Goal: Task Accomplishment & Management: Use online tool/utility

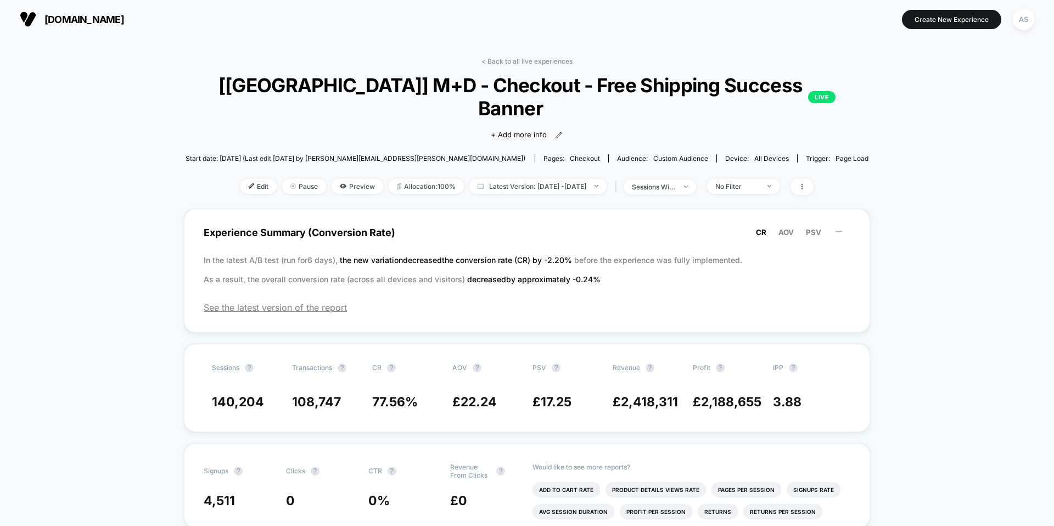
click at [124, 16] on span "[DOMAIN_NAME]" at bounding box center [84, 20] width 80 height 12
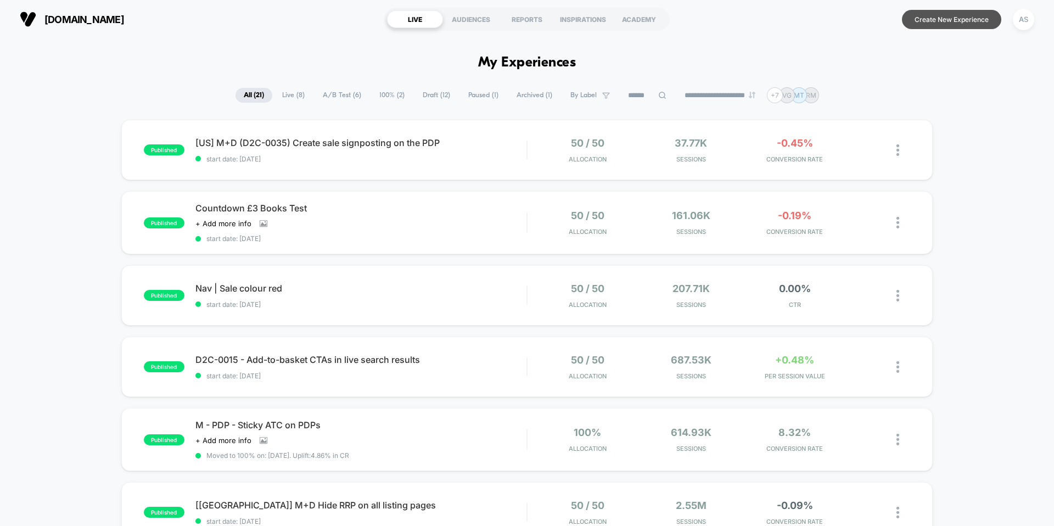
click at [925, 20] on button "Create New Experience" at bounding box center [951, 19] width 99 height 19
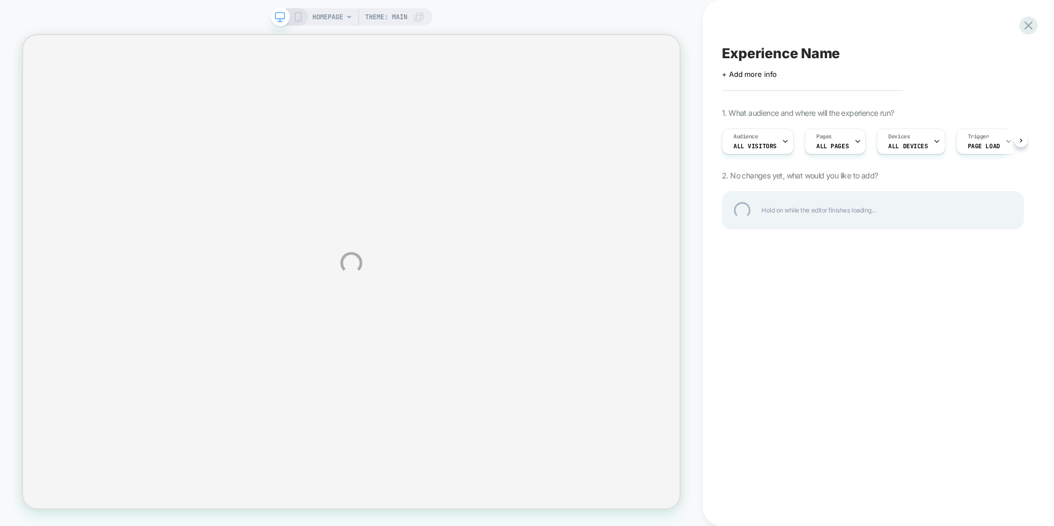
click at [864, 118] on div "HOMEPAGE Theme: MAIN Experience Name Click to edit experience details + Add mor…" at bounding box center [527, 263] width 1054 height 526
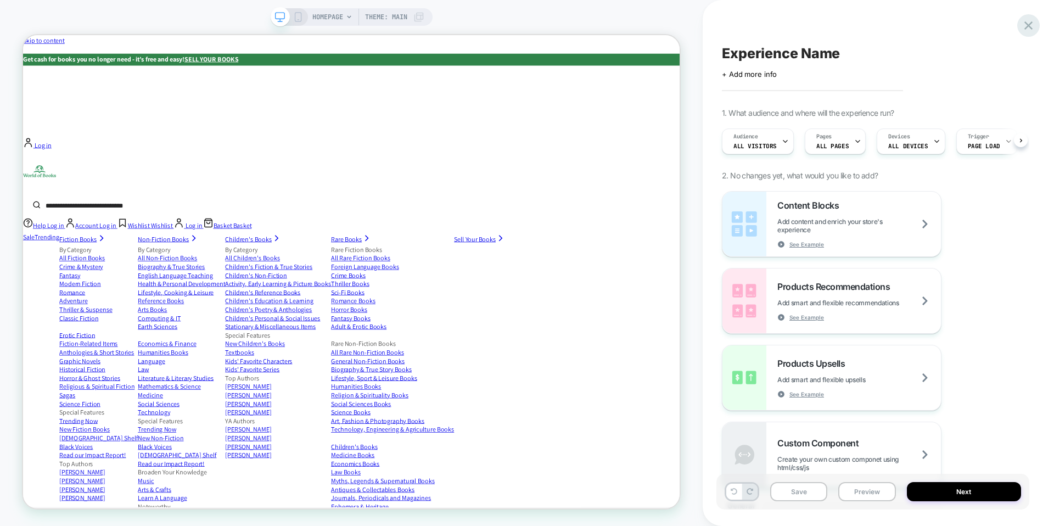
scroll to position [0, 1]
click at [1026, 24] on icon at bounding box center [1029, 25] width 8 height 8
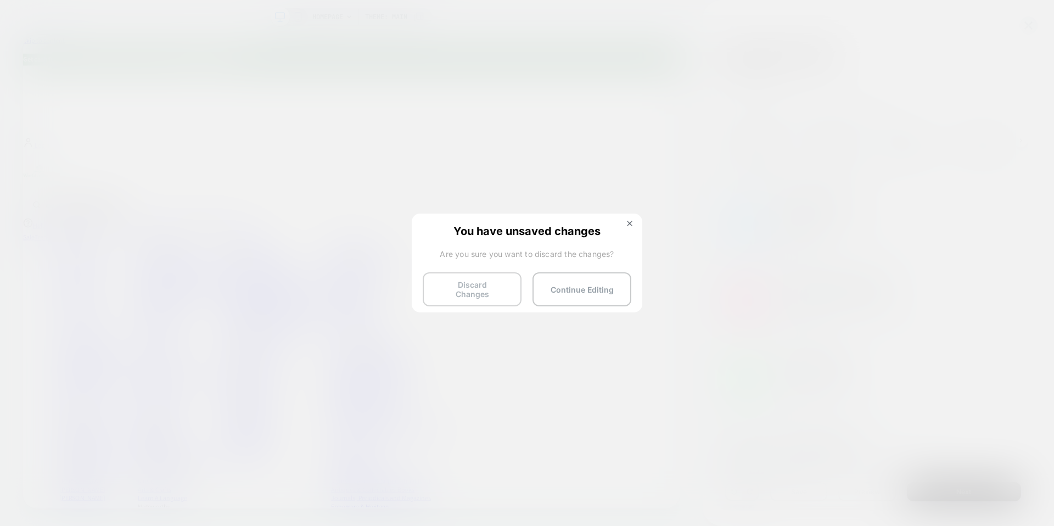
click at [491, 285] on button "Discard Changes" at bounding box center [472, 289] width 99 height 34
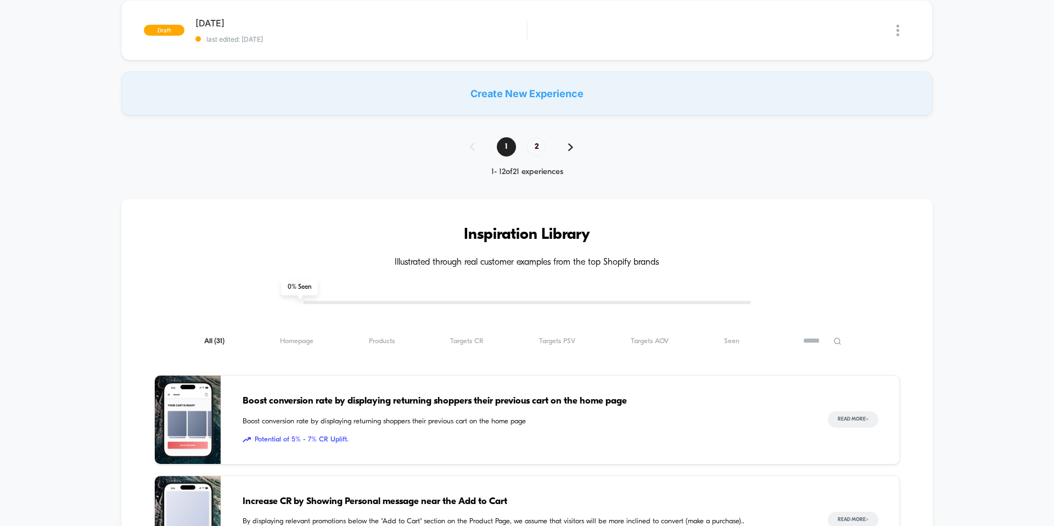
scroll to position [925, 0]
